Goal: Task Accomplishment & Management: Use online tool/utility

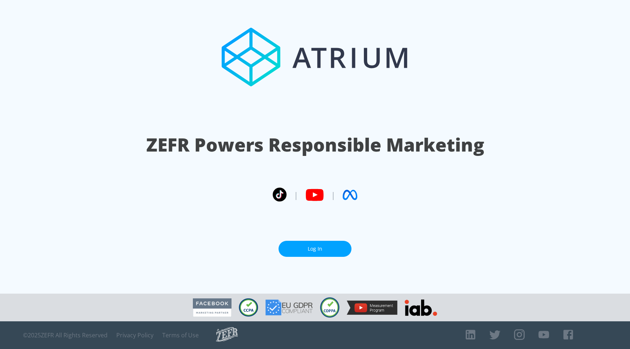
click at [332, 247] on link "Log In" at bounding box center [315, 249] width 73 height 16
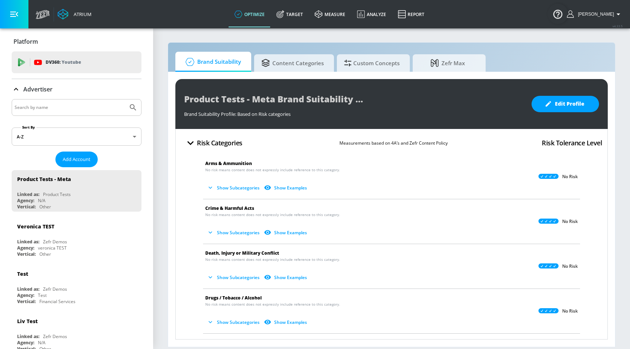
click at [94, 112] on input "Search by name" at bounding box center [70, 107] width 110 height 9
type input "nbc universal"
click at [125, 100] on button "Submit Search" at bounding box center [133, 108] width 16 height 16
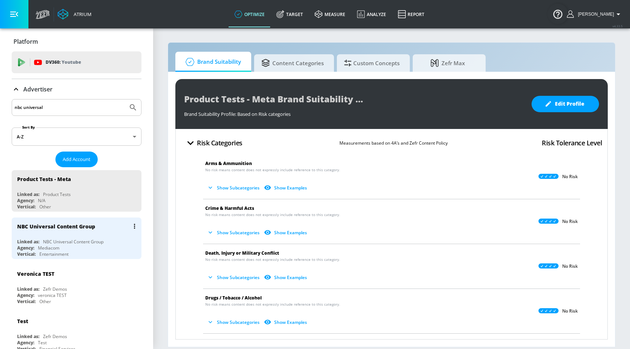
click at [72, 231] on div "NBC Universal Content Group" at bounding box center [78, 226] width 122 height 17
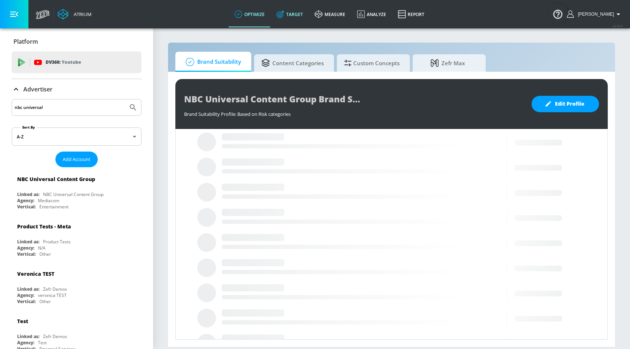
click at [302, 17] on link "Target" at bounding box center [289, 14] width 38 height 26
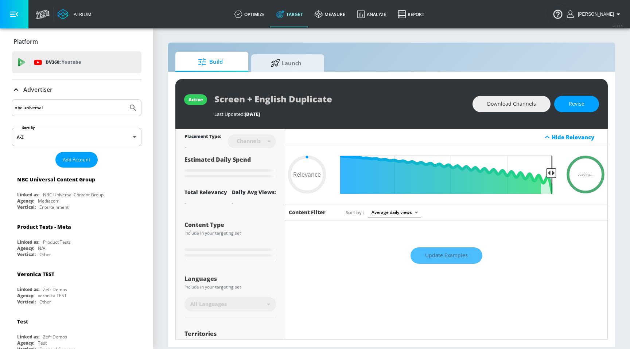
type input "0.05"
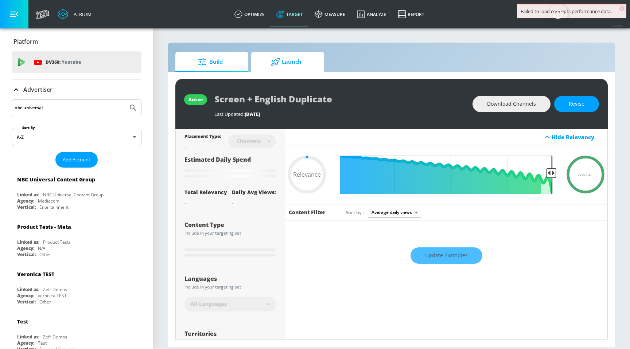
click at [283, 57] on span "Launch" at bounding box center [285, 61] width 55 height 17
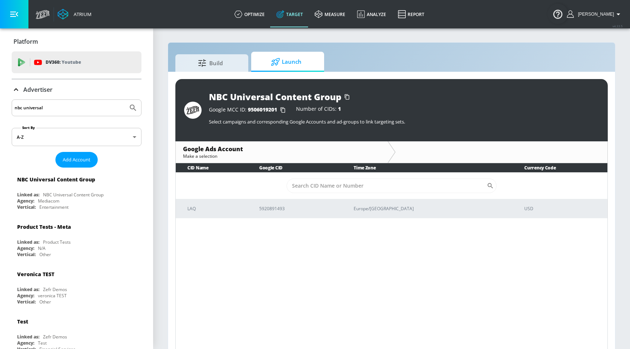
click at [98, 113] on div "nbc universal" at bounding box center [77, 108] width 130 height 17
click at [103, 94] on div "Advertiser" at bounding box center [77, 89] width 130 height 20
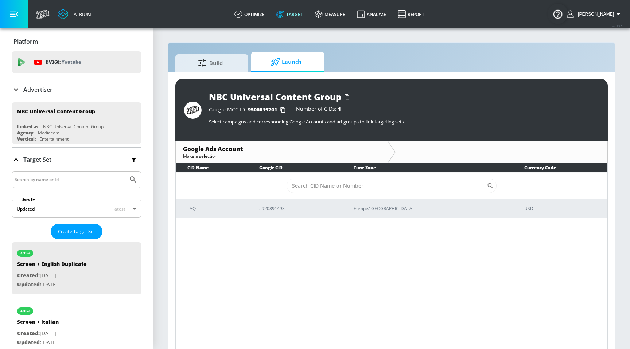
click at [103, 94] on div "Advertiser" at bounding box center [77, 89] width 130 height 20
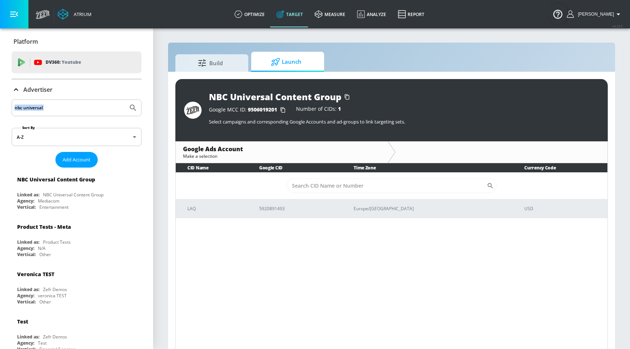
click at [98, 100] on div "nbc universal" at bounding box center [77, 108] width 130 height 17
click at [81, 108] on input "nbc universal" at bounding box center [70, 107] width 110 height 9
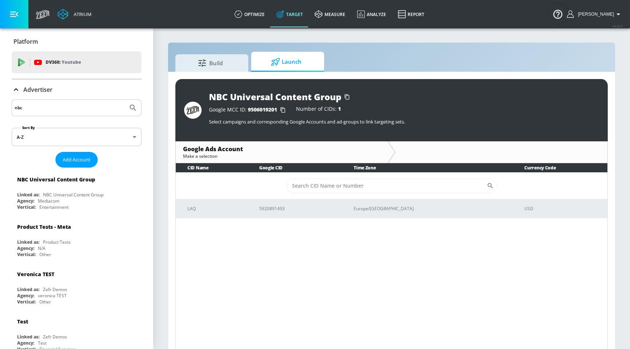
click at [125, 100] on button "Submit Search" at bounding box center [133, 108] width 16 height 16
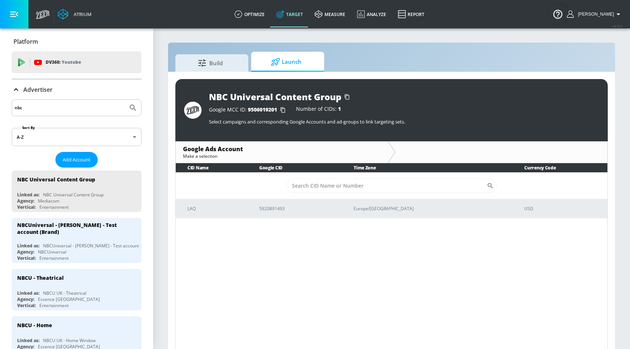
click at [48, 108] on input "nbc" at bounding box center [70, 107] width 110 height 9
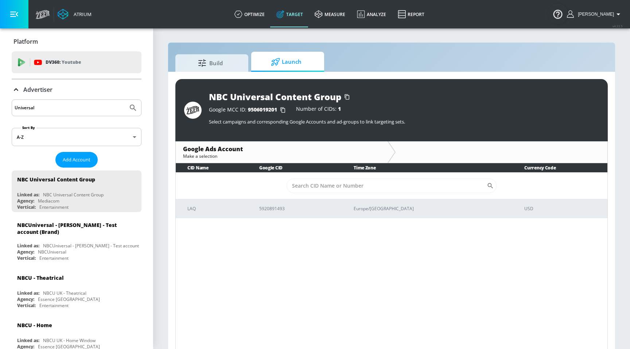
click at [125, 100] on button "Submit Search" at bounding box center [133, 108] width 16 height 16
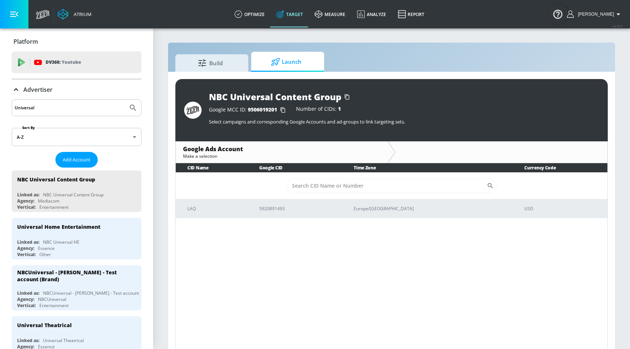
click at [89, 111] on input "Universal" at bounding box center [70, 107] width 110 height 9
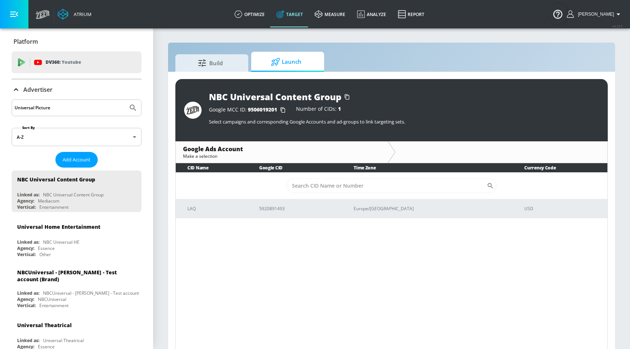
type input "Universal Pictures"
click at [125, 100] on button "Submit Search" at bounding box center [133, 108] width 16 height 16
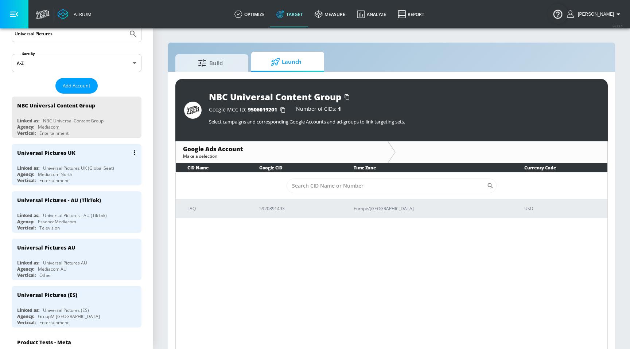
scroll to position [77, 0]
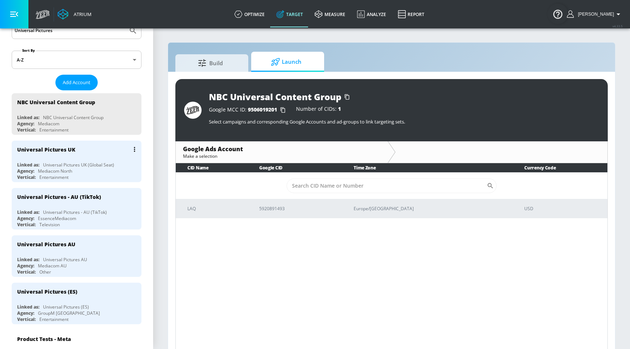
click at [85, 150] on div "Universal Pictures UK" at bounding box center [78, 149] width 122 height 17
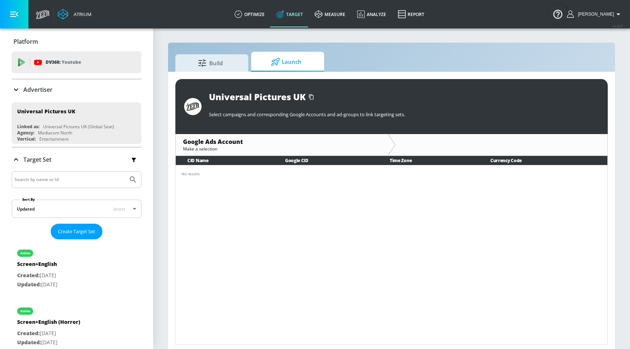
click at [89, 95] on div "Advertiser" at bounding box center [77, 89] width 130 height 20
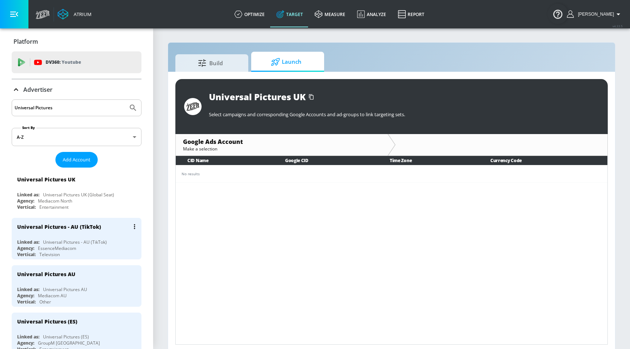
click at [96, 236] on div "Universal Pictures - AU (TikTok) Linked as: Universal Pictures - AU (TikTok) Ag…" at bounding box center [77, 239] width 130 height 42
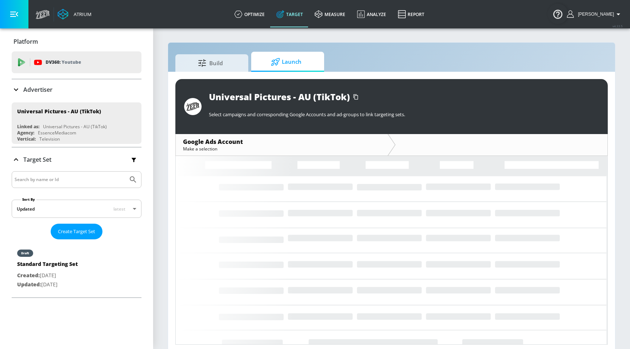
click at [87, 85] on div "Advertiser" at bounding box center [77, 89] width 130 height 9
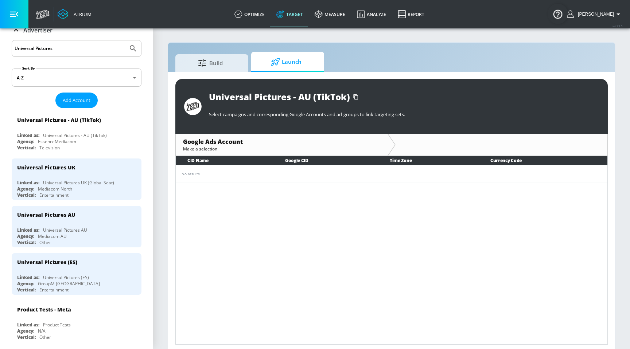
scroll to position [67, 0]
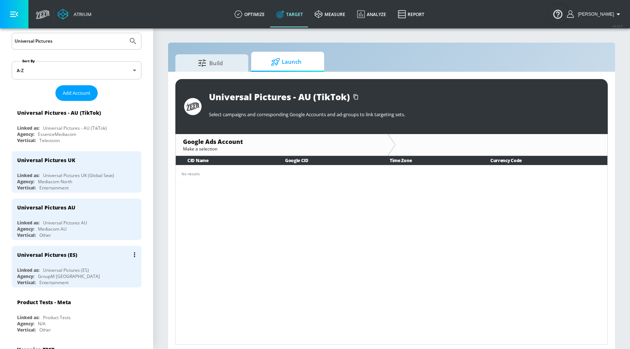
click at [81, 255] on div "Universal Pictures (ES)" at bounding box center [78, 254] width 122 height 17
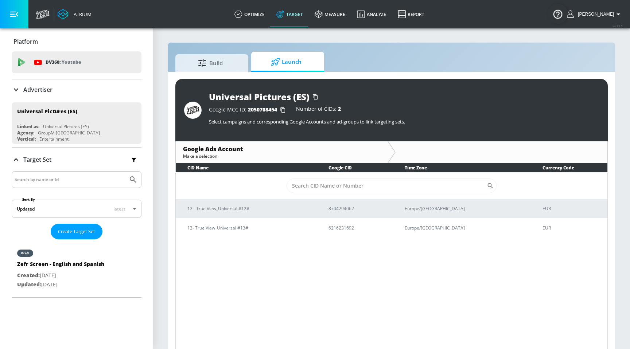
click at [97, 91] on div "Advertiser" at bounding box center [77, 89] width 130 height 9
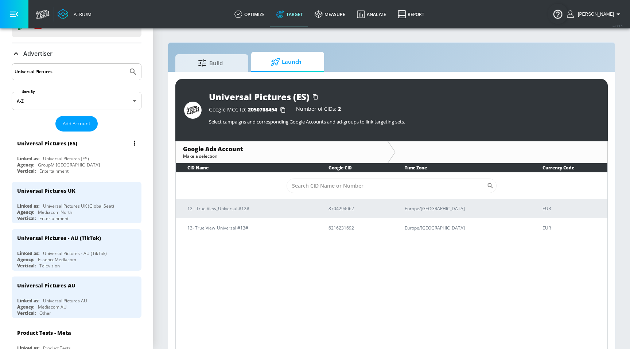
scroll to position [39, 0]
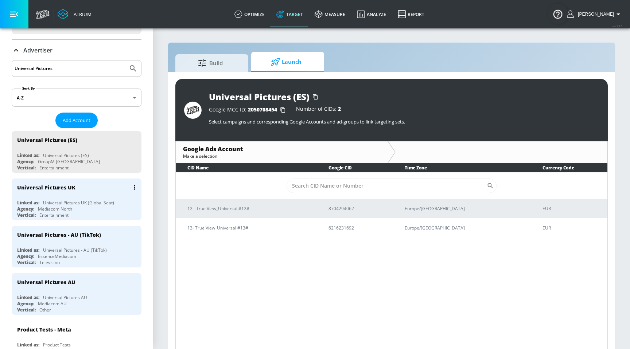
click at [88, 213] on div "Vertical: Entertainment" at bounding box center [78, 215] width 122 height 6
